Goal: Navigation & Orientation: Find specific page/section

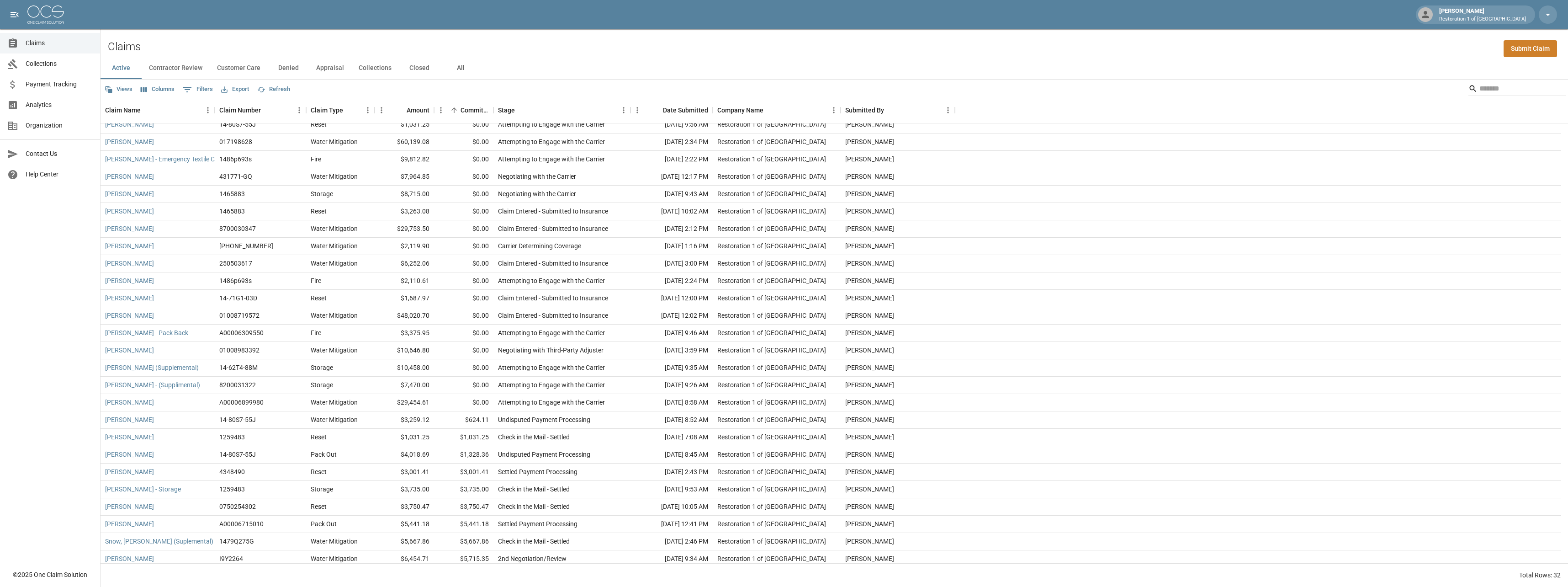
scroll to position [116, 0]
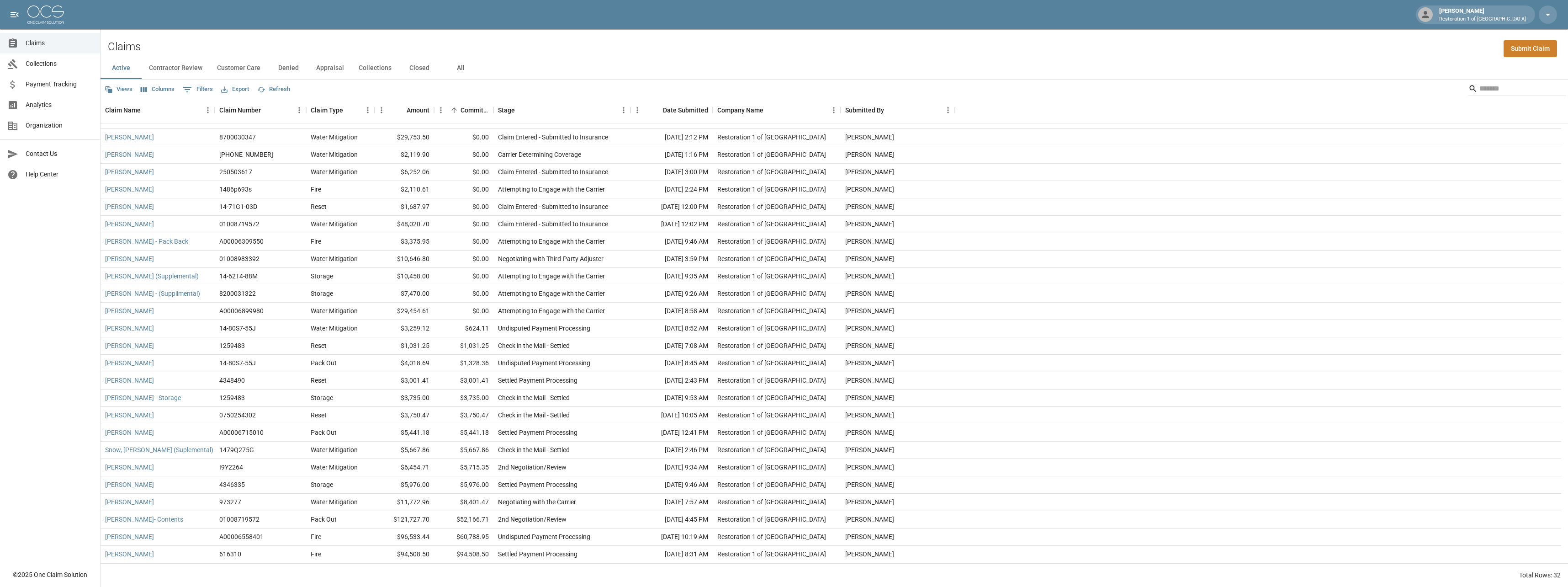
drag, startPoint x: 157, startPoint y: 71, endPoint x: 189, endPoint y: 67, distance: 32.2
click at [159, 71] on button "Contractor Review" at bounding box center [176, 67] width 68 height 22
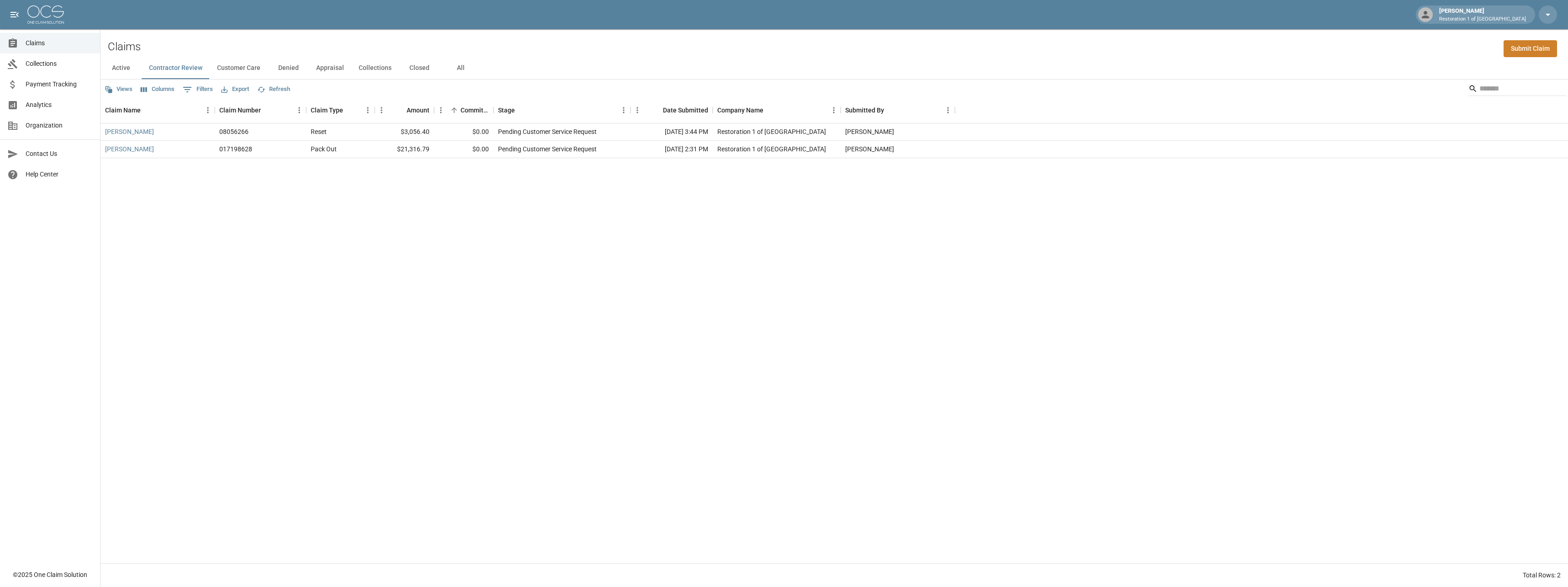
click at [248, 68] on button "Customer Care" at bounding box center [238, 67] width 58 height 22
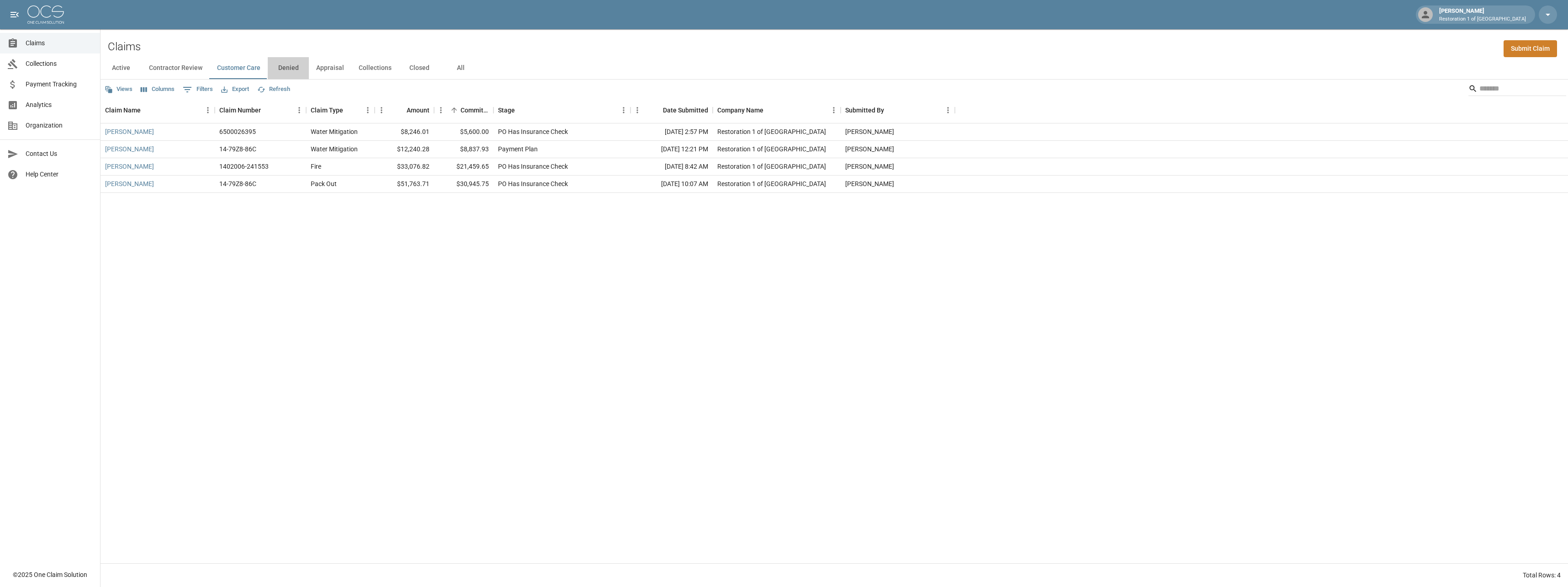
click at [278, 70] on button "Denied" at bounding box center [288, 67] width 41 height 22
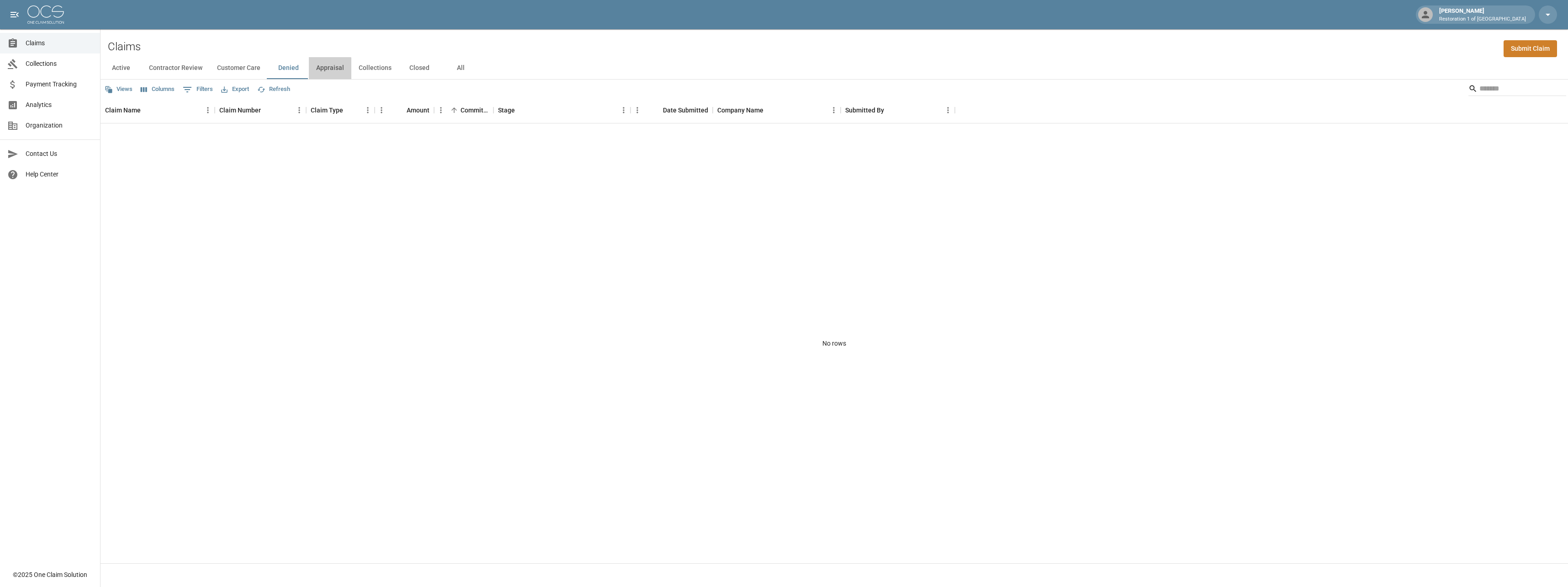
click at [327, 68] on button "Appraisal" at bounding box center [330, 67] width 43 height 22
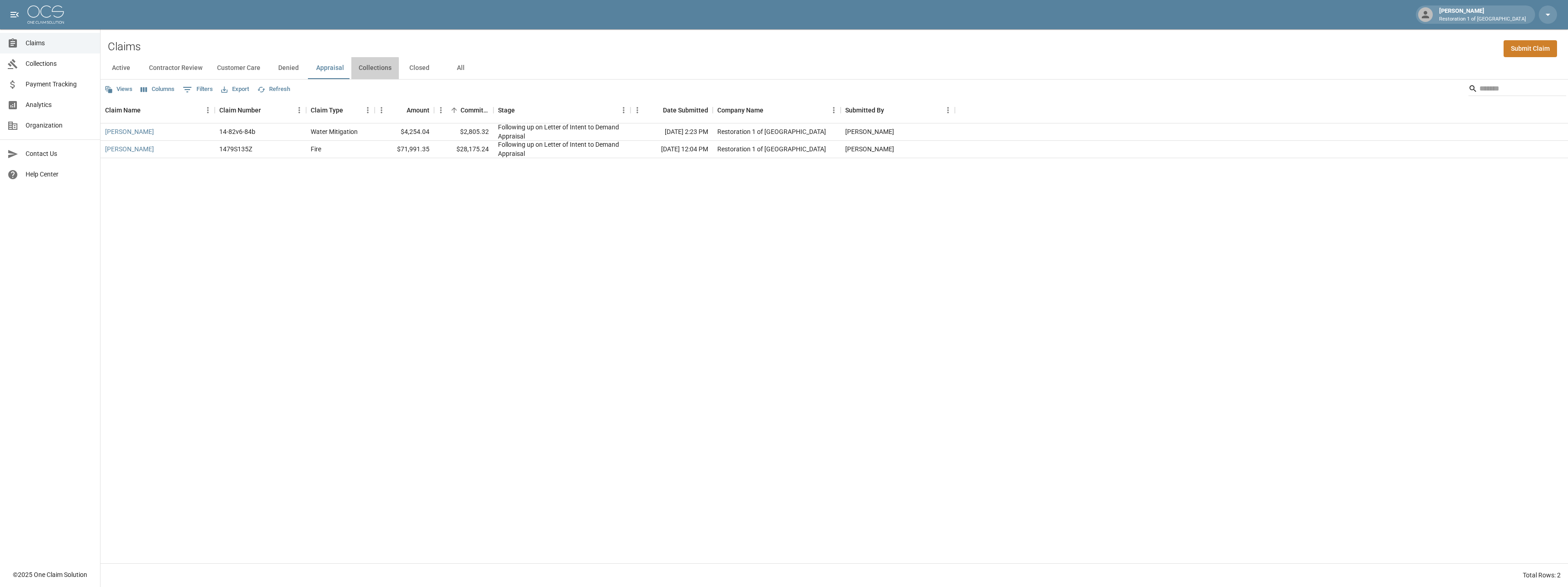
click at [367, 71] on button "Collections" at bounding box center [375, 67] width 47 height 22
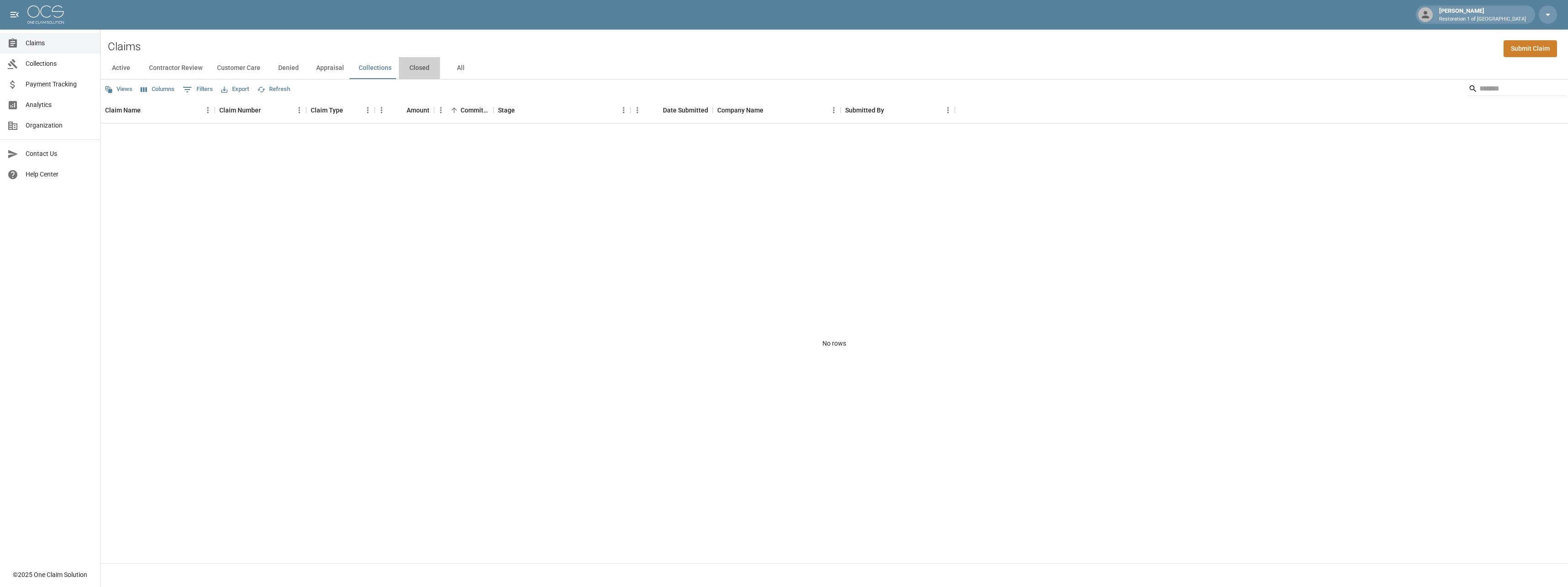
drag, startPoint x: 408, startPoint y: 70, endPoint x: 383, endPoint y: 70, distance: 25.0
click at [409, 70] on button "Closed" at bounding box center [419, 67] width 41 height 22
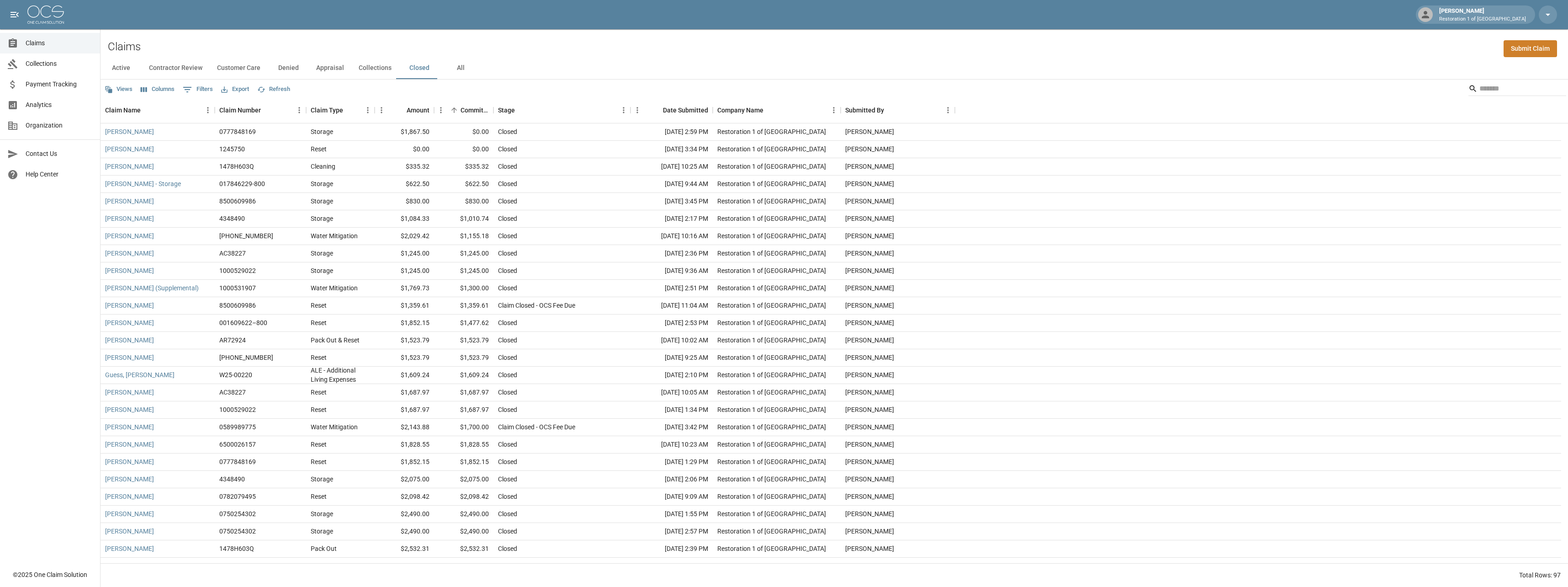
click at [117, 76] on button "Active" at bounding box center [120, 67] width 41 height 22
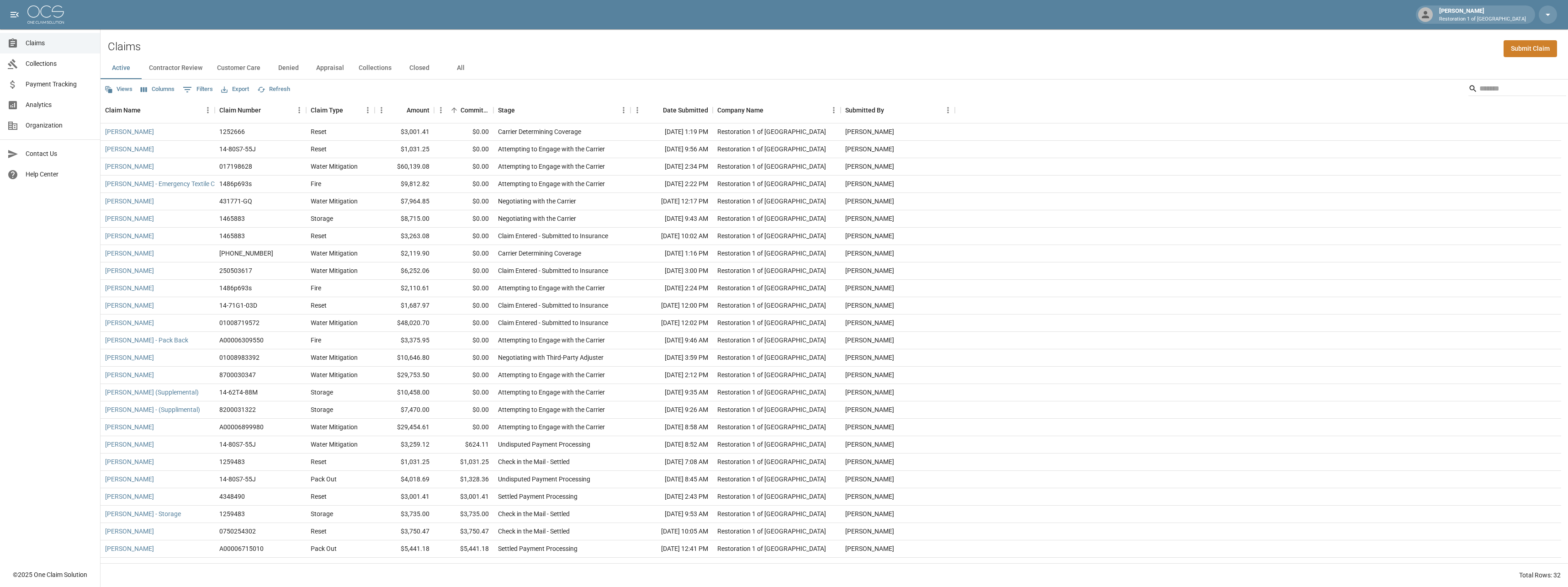
click at [339, 67] on button "Appraisal" at bounding box center [330, 67] width 43 height 22
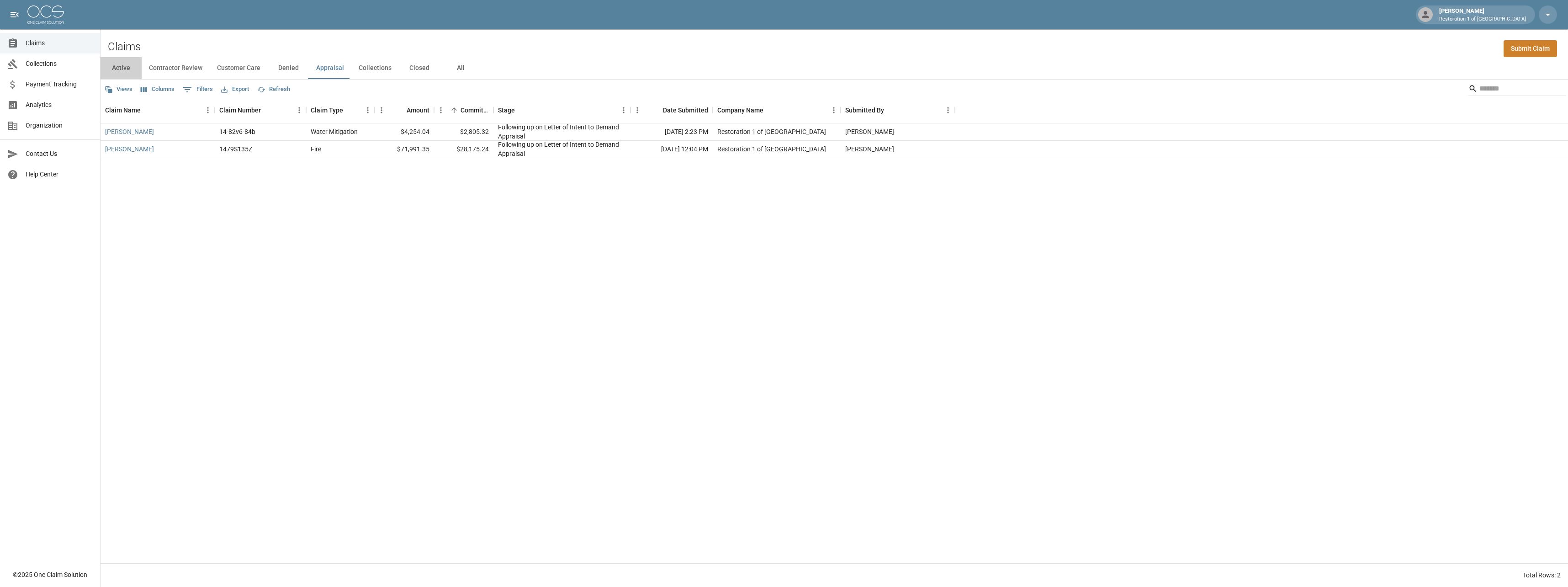
click at [127, 71] on button "Active" at bounding box center [120, 67] width 41 height 22
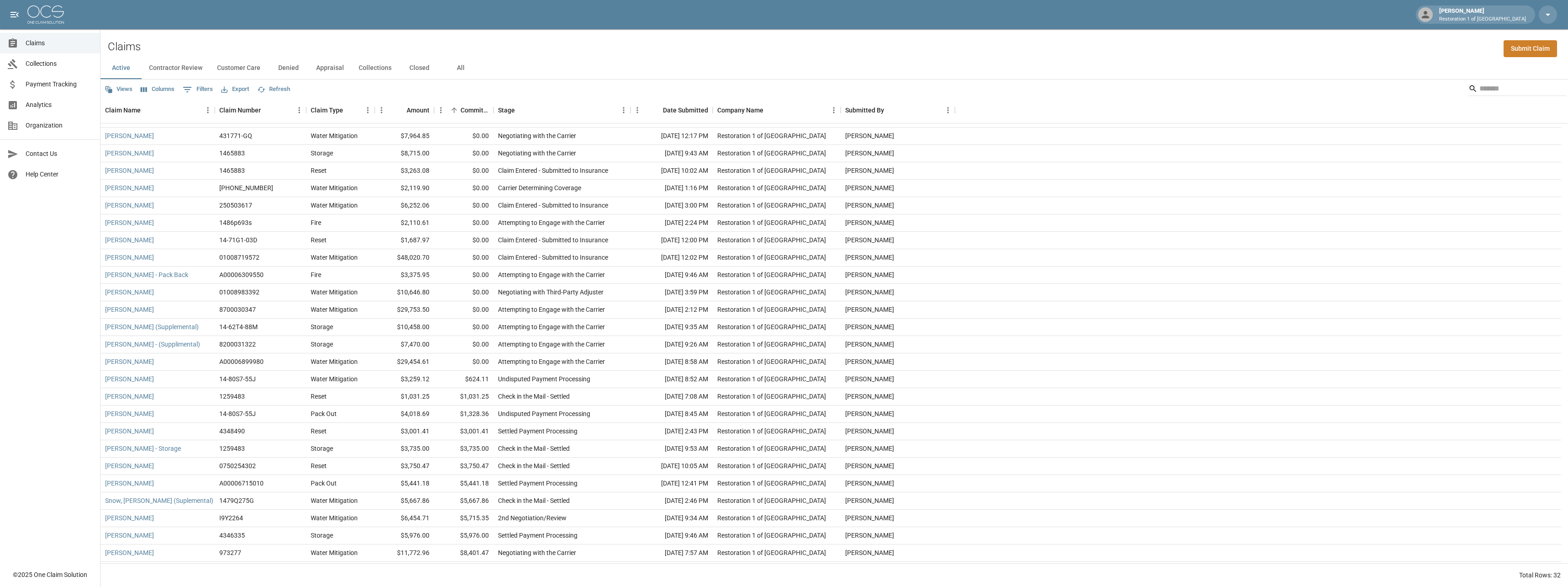
scroll to position [116, 0]
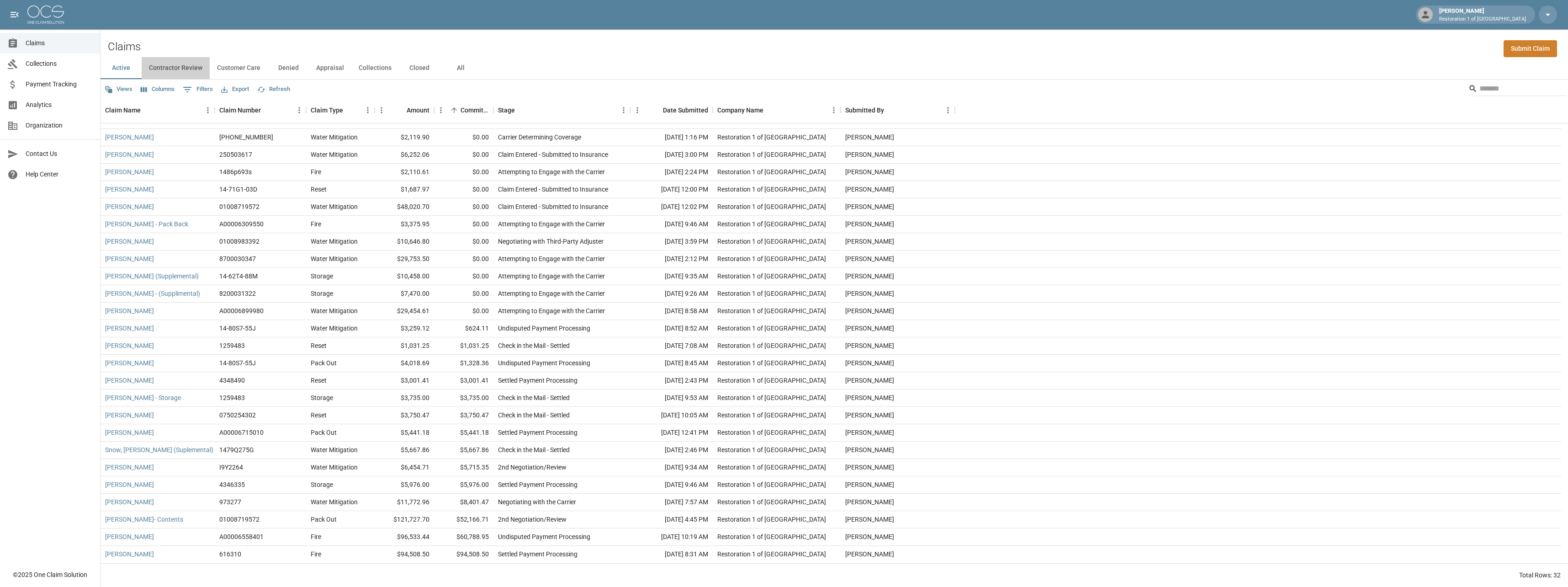
click at [179, 68] on button "Contractor Review" at bounding box center [176, 67] width 68 height 22
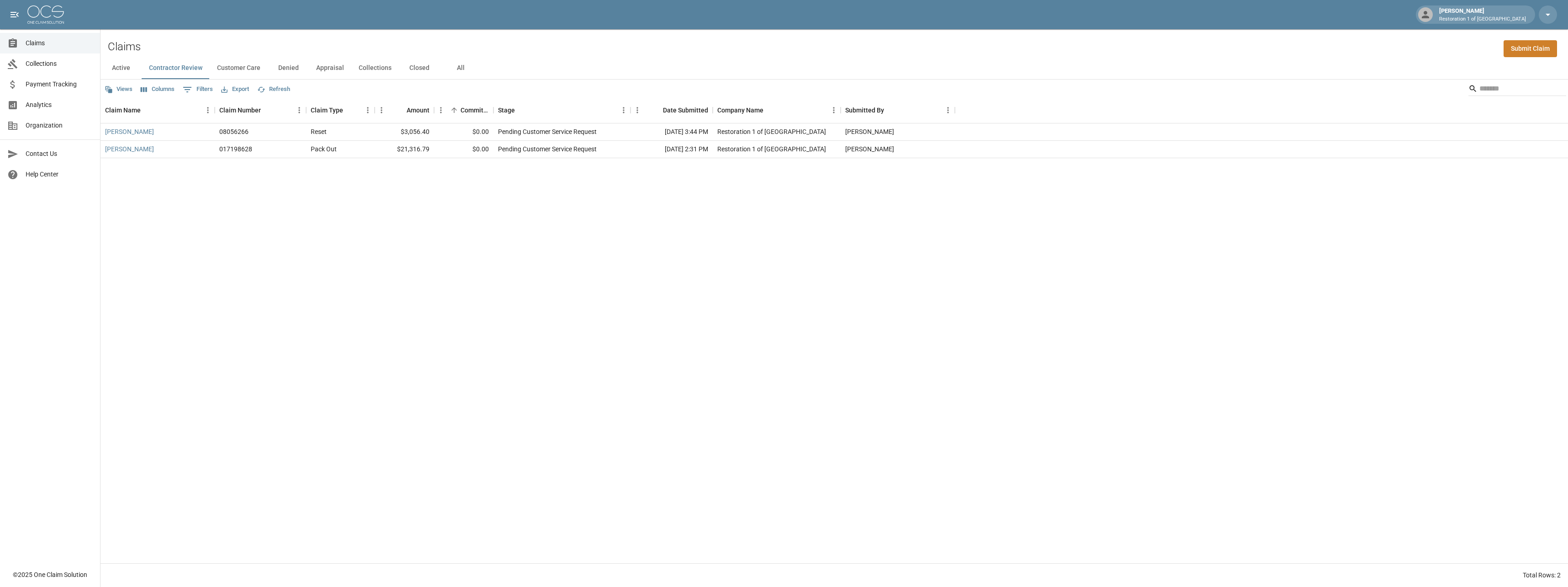
click at [231, 63] on button "Customer Care" at bounding box center [238, 67] width 58 height 22
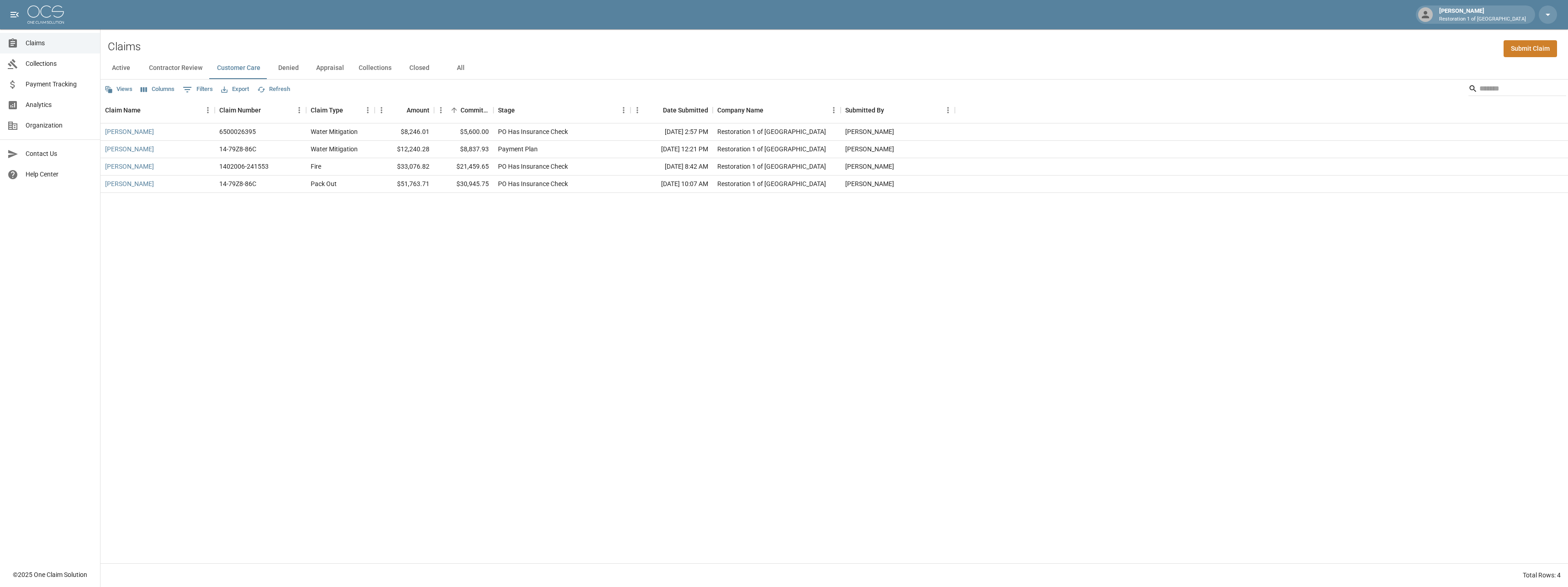
drag, startPoint x: 262, startPoint y: 71, endPoint x: 274, endPoint y: 69, distance: 12.2
click at [266, 71] on button "Customer Care" at bounding box center [238, 67] width 58 height 22
click at [302, 65] on button "Denied" at bounding box center [288, 67] width 41 height 22
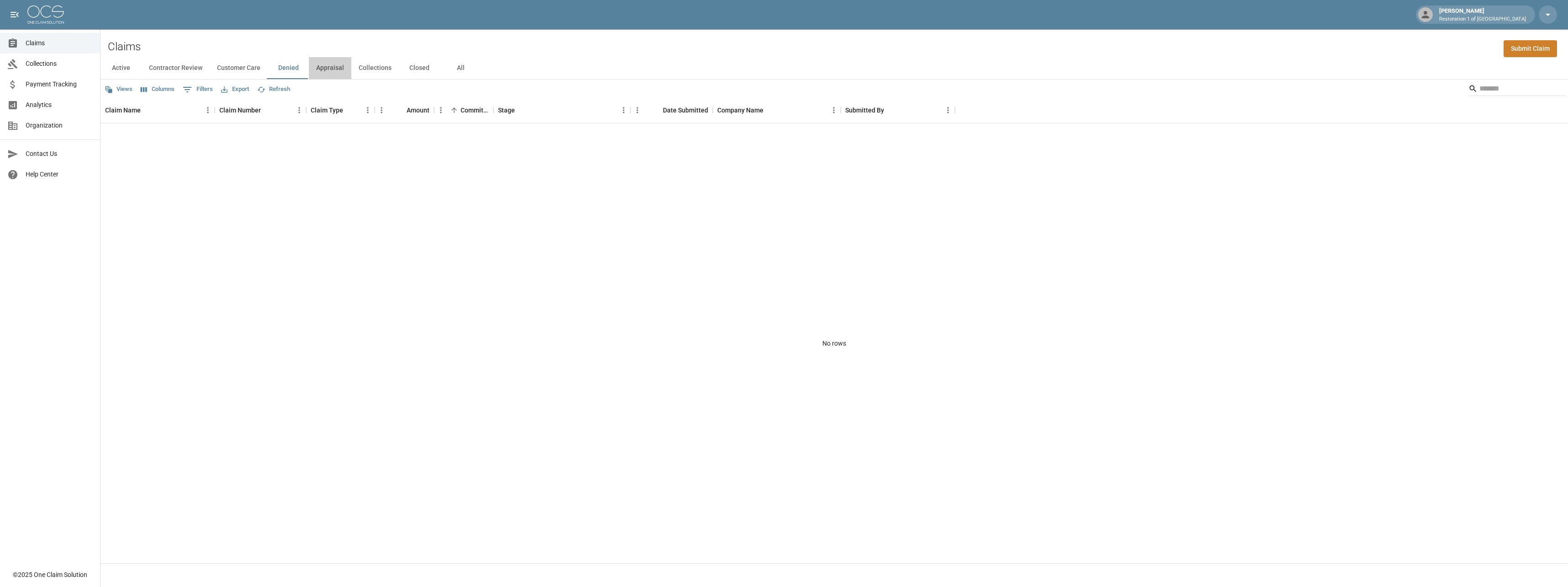
click at [343, 67] on button "Appraisal" at bounding box center [330, 67] width 43 height 22
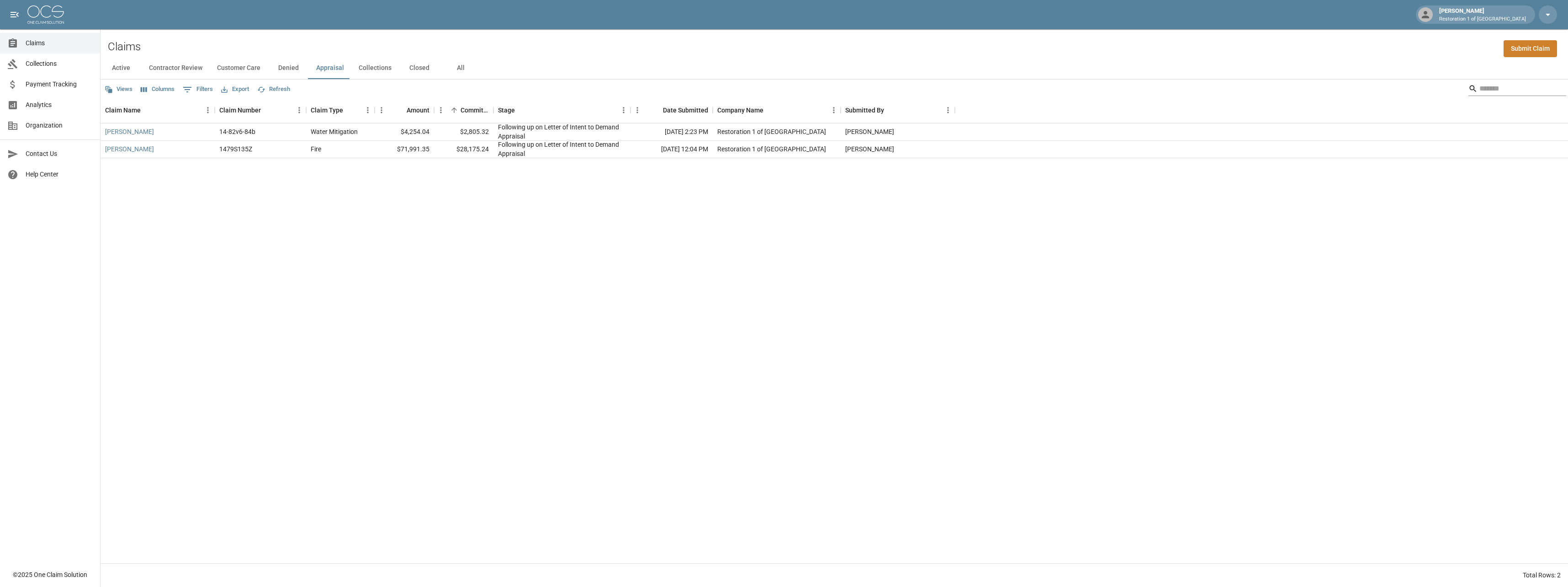
click at [1521, 94] on input "Search" at bounding box center [1516, 88] width 73 height 14
type input "******"
click at [412, 67] on button "Closed" at bounding box center [419, 67] width 41 height 22
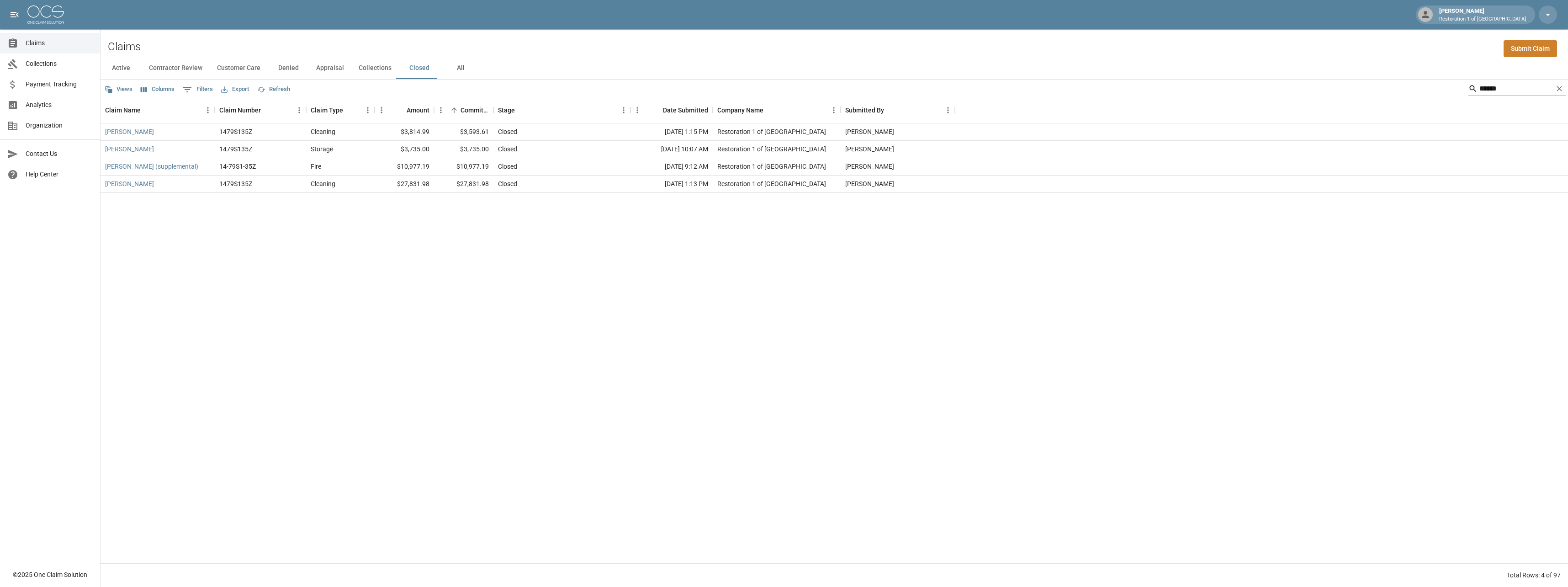
click at [1558, 88] on icon "Clear" at bounding box center [1559, 88] width 9 height 9
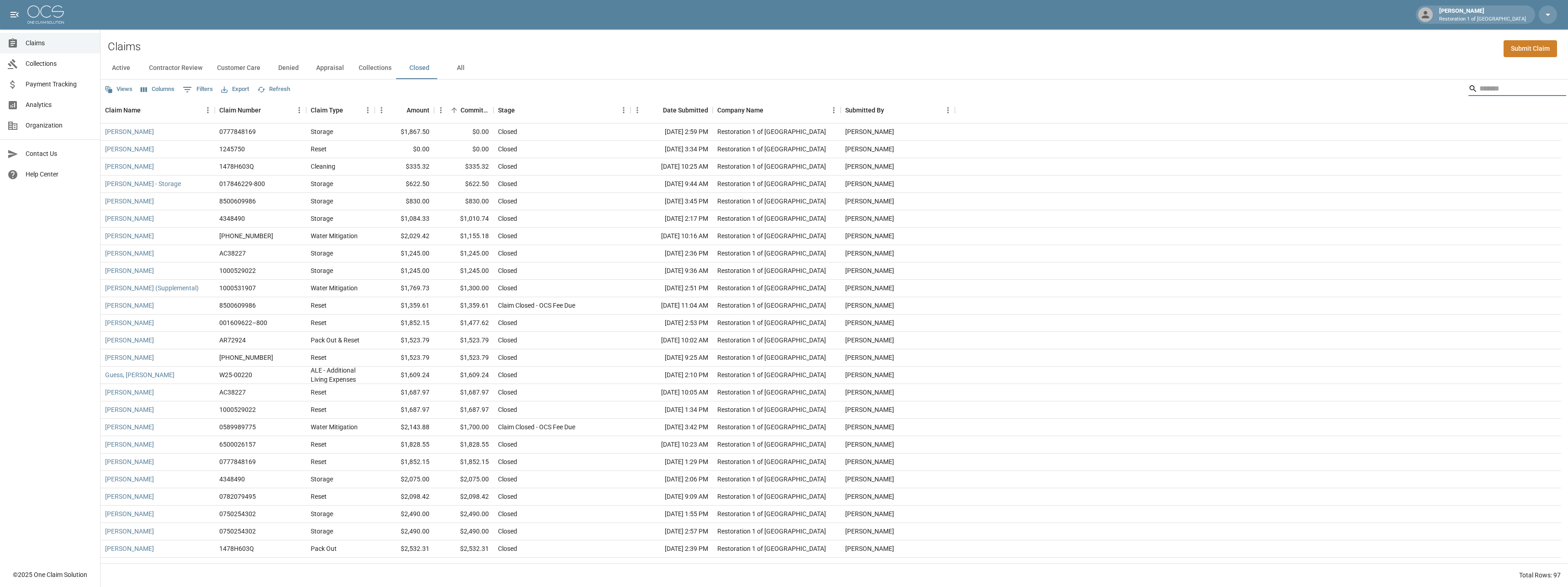
click at [1526, 91] on input "Search" at bounding box center [1516, 88] width 73 height 14
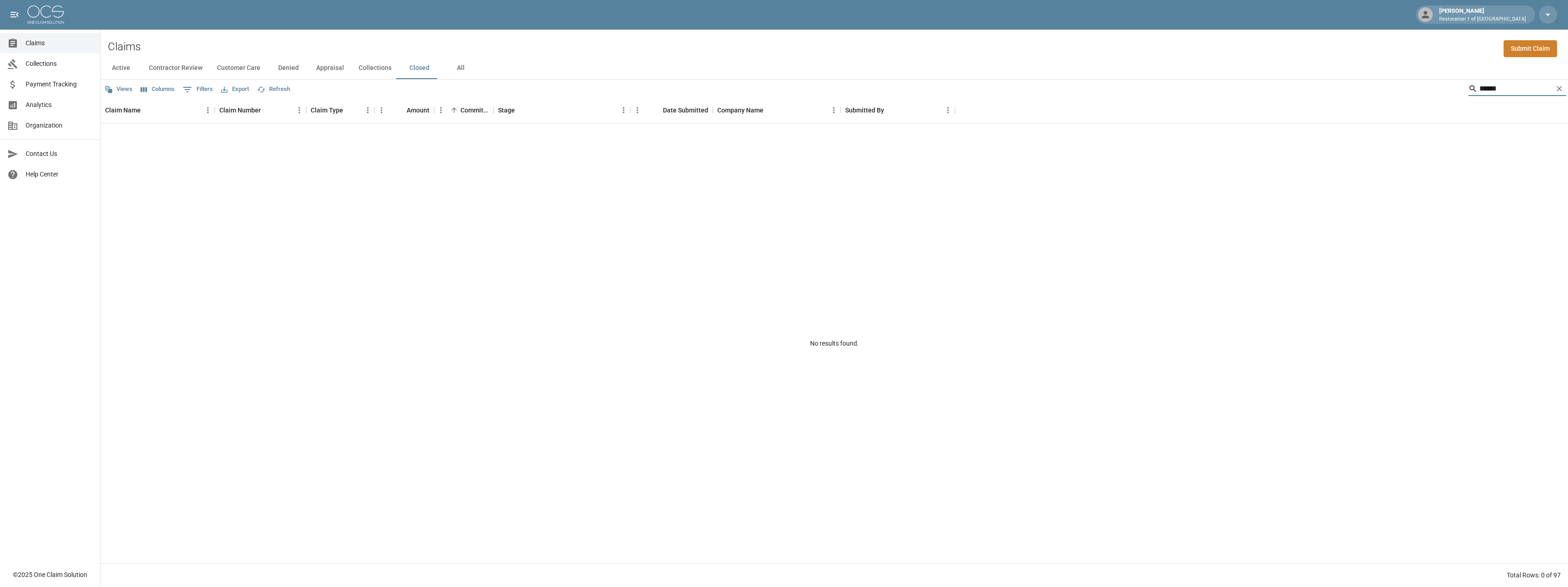
type input "******"
click at [454, 70] on button "All" at bounding box center [460, 67] width 41 height 22
click at [127, 71] on button "Active" at bounding box center [120, 67] width 41 height 22
click at [128, 66] on button "Active" at bounding box center [120, 67] width 41 height 22
click at [1558, 90] on icon "Clear" at bounding box center [1559, 88] width 9 height 9
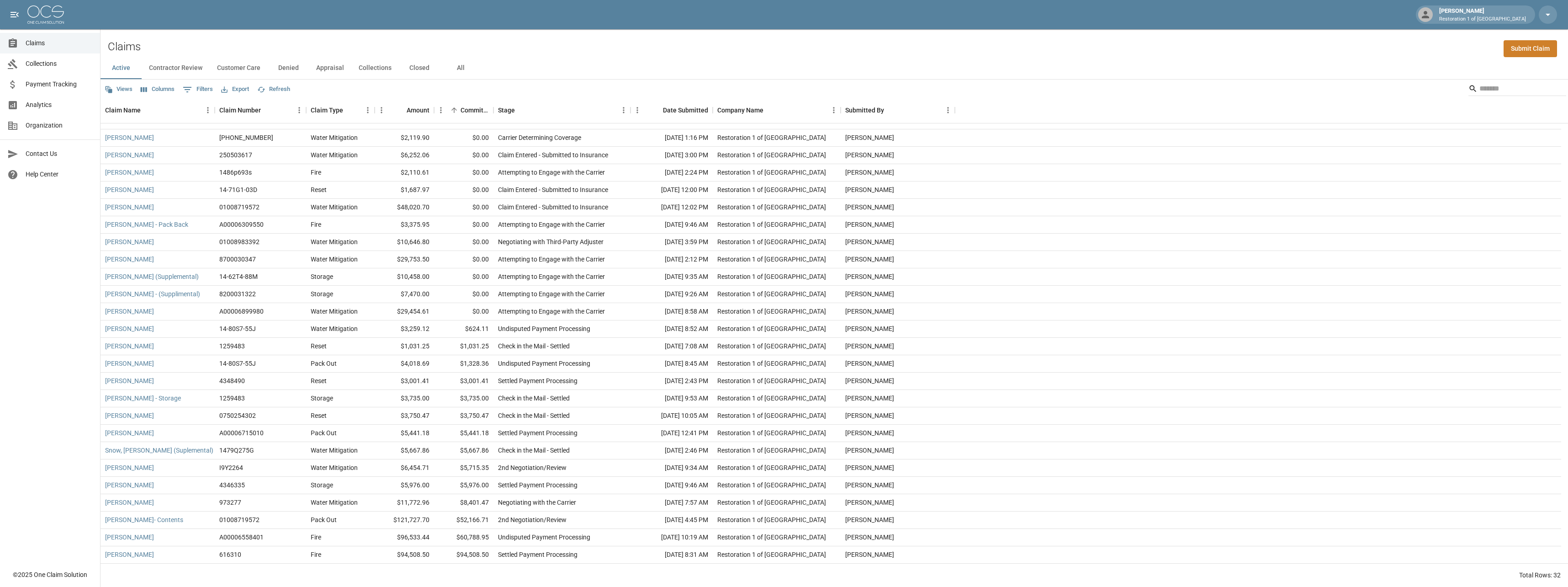
scroll to position [116, 0]
click at [336, 71] on button "Appraisal" at bounding box center [330, 67] width 43 height 22
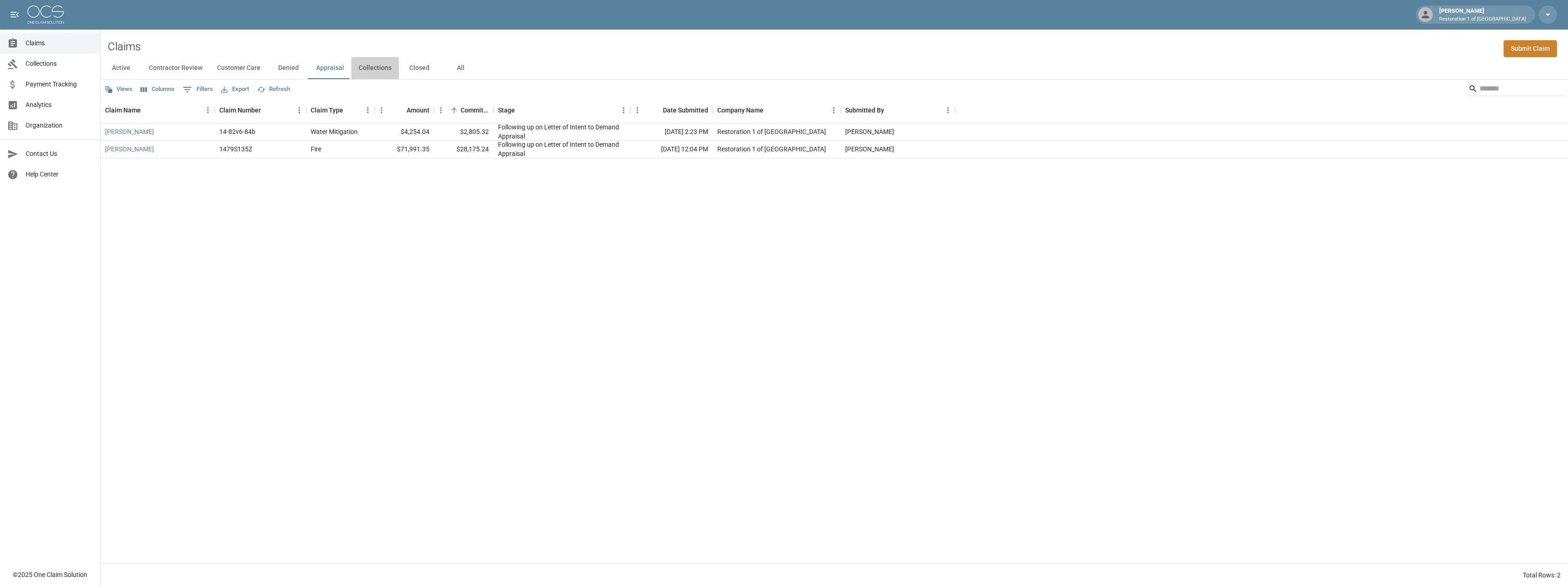
click at [360, 68] on button "Collections" at bounding box center [375, 67] width 47 height 22
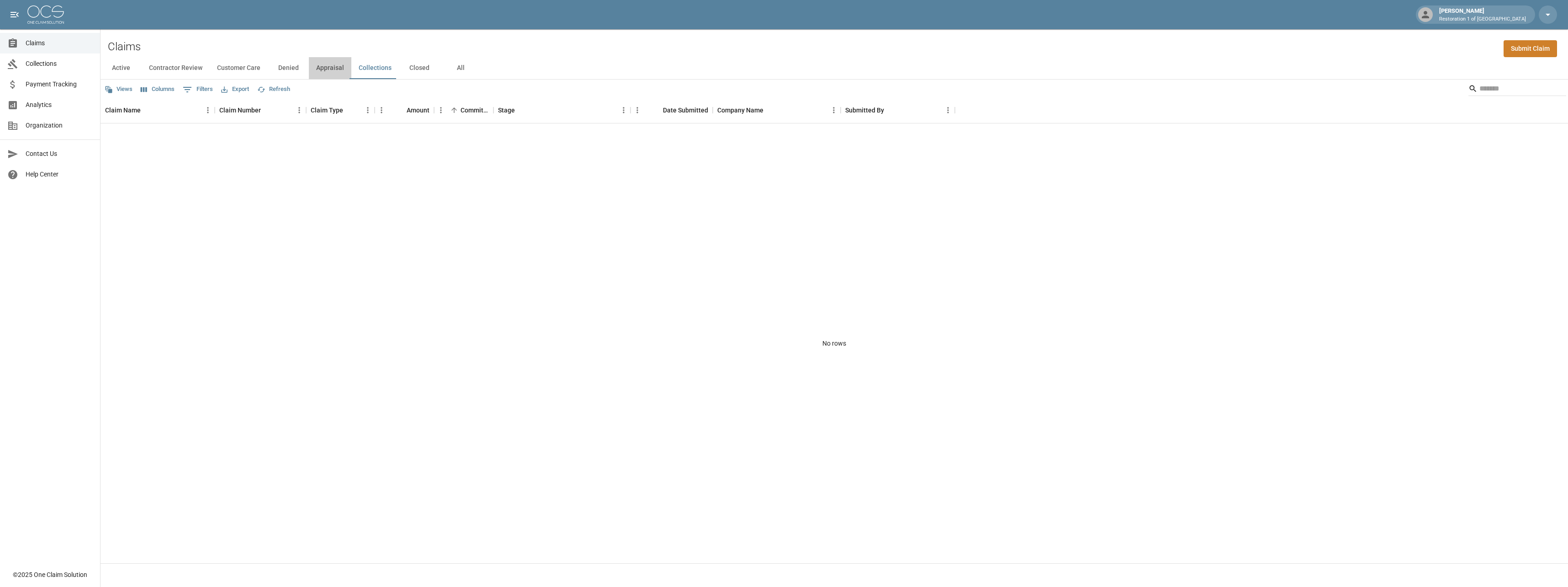
click at [331, 68] on button "Appraisal" at bounding box center [330, 67] width 43 height 22
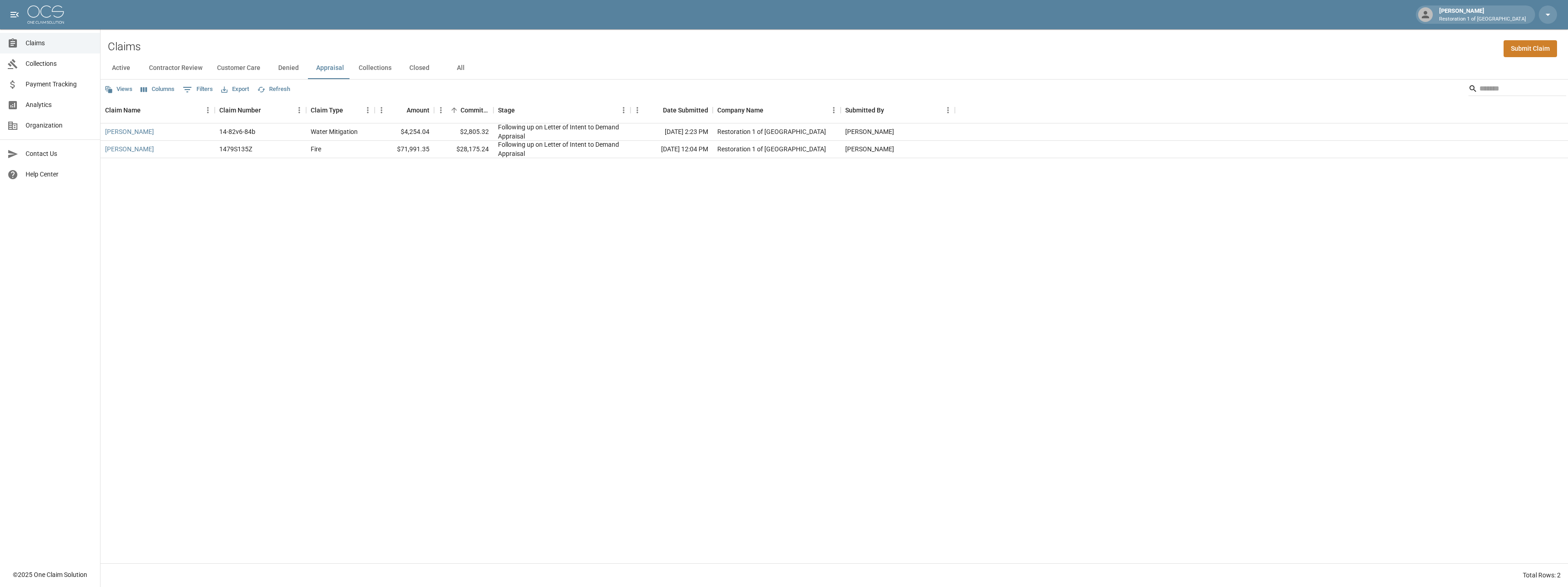
click at [420, 68] on button "Closed" at bounding box center [419, 67] width 41 height 22
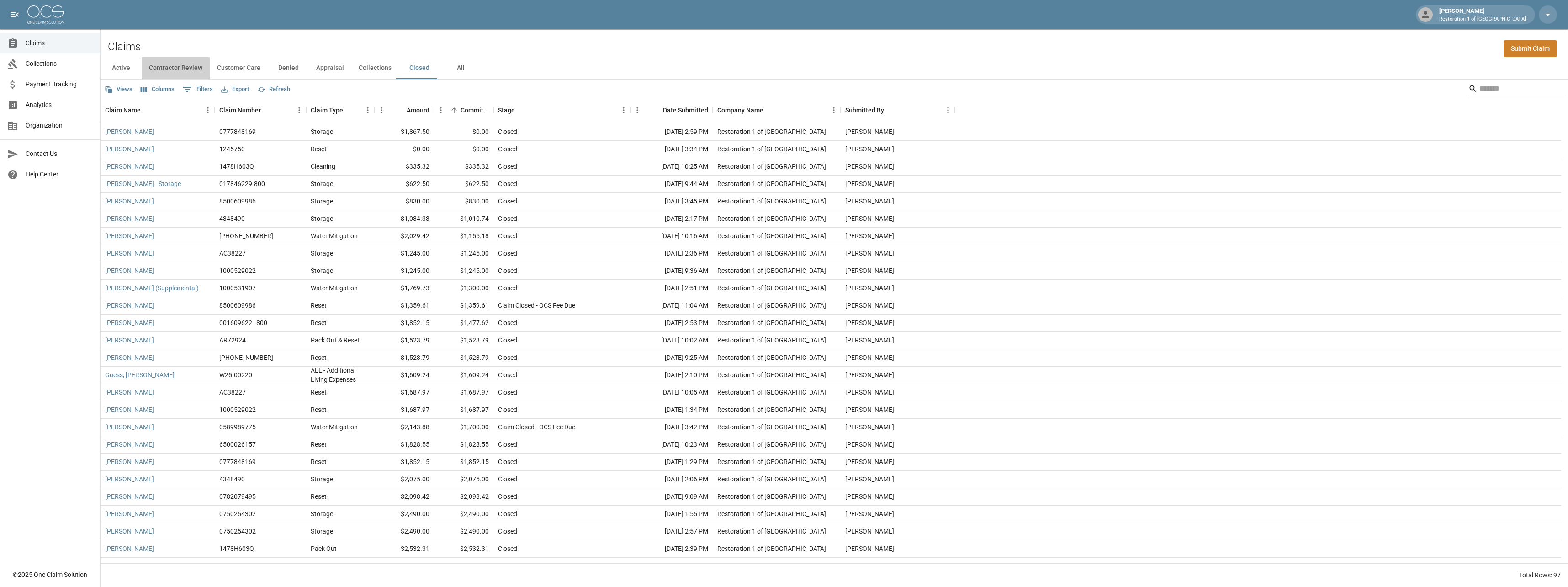
click at [187, 65] on button "Contractor Review" at bounding box center [176, 67] width 68 height 22
